Goal: Task Accomplishment & Management: Use online tool/utility

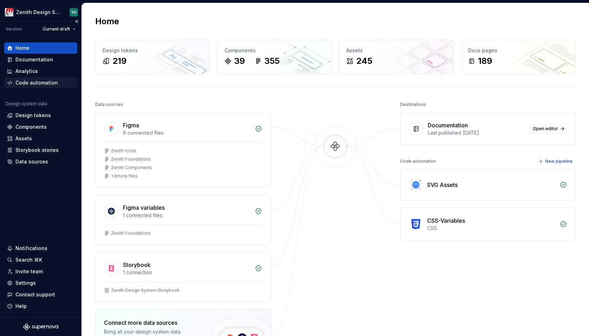
click at [34, 83] on div "Code automation" at bounding box center [36, 82] width 42 height 7
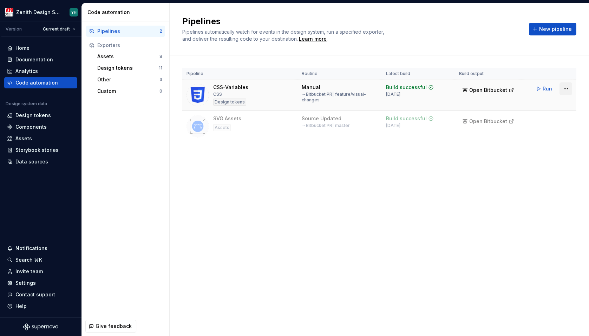
click at [564, 89] on html "Zenith Design System YH Version Current draft Home Documentation Analytics Code…" at bounding box center [294, 168] width 589 height 336
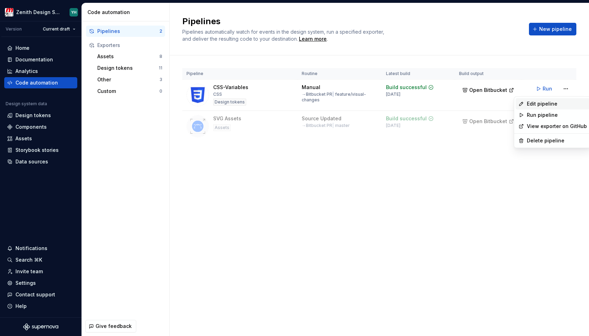
click at [556, 102] on div "Edit pipeline" at bounding box center [556, 103] width 60 height 7
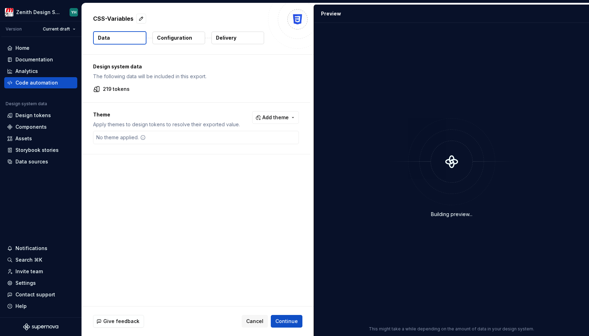
click at [235, 37] on p "Delivery" at bounding box center [226, 37] width 20 height 7
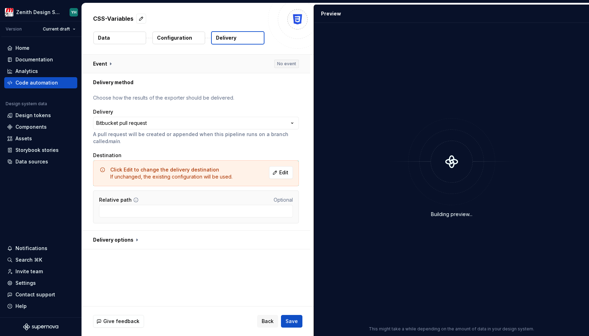
click at [131, 65] on button "button" at bounding box center [196, 64] width 228 height 18
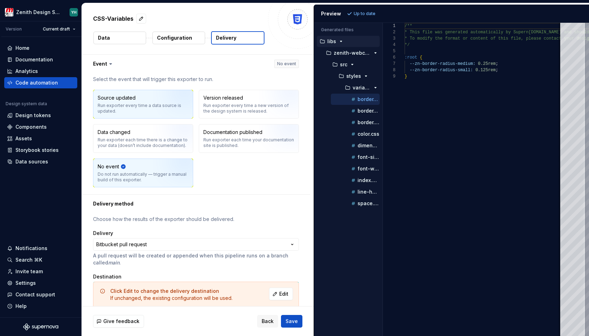
click at [140, 112] on div "Run exporter every time a data source is updated." at bounding box center [143, 108] width 91 height 11
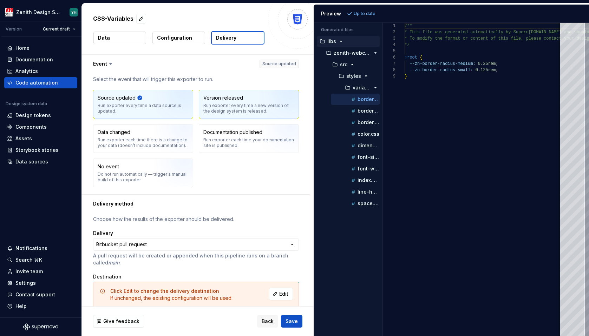
click at [241, 109] on div "Run exporter every time a new version of the design system is released." at bounding box center [248, 108] width 91 height 11
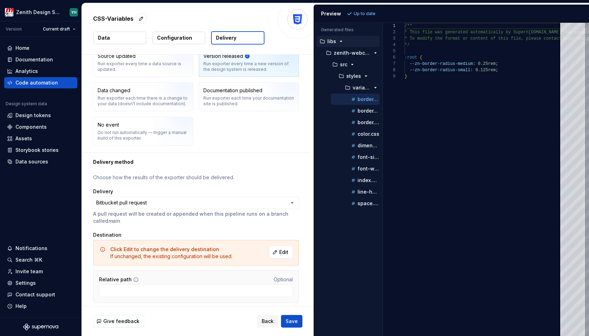
scroll to position [65, 0]
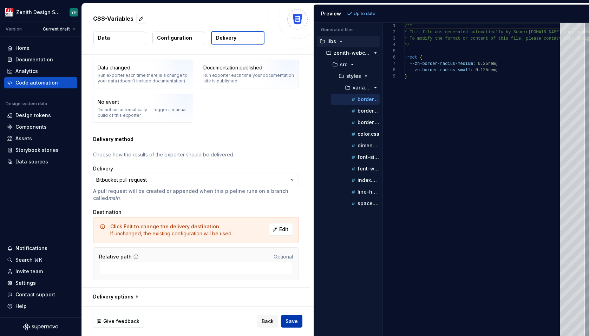
click at [301, 324] on button "Save" at bounding box center [291, 321] width 21 height 13
